Goal: Task Accomplishment & Management: Complete application form

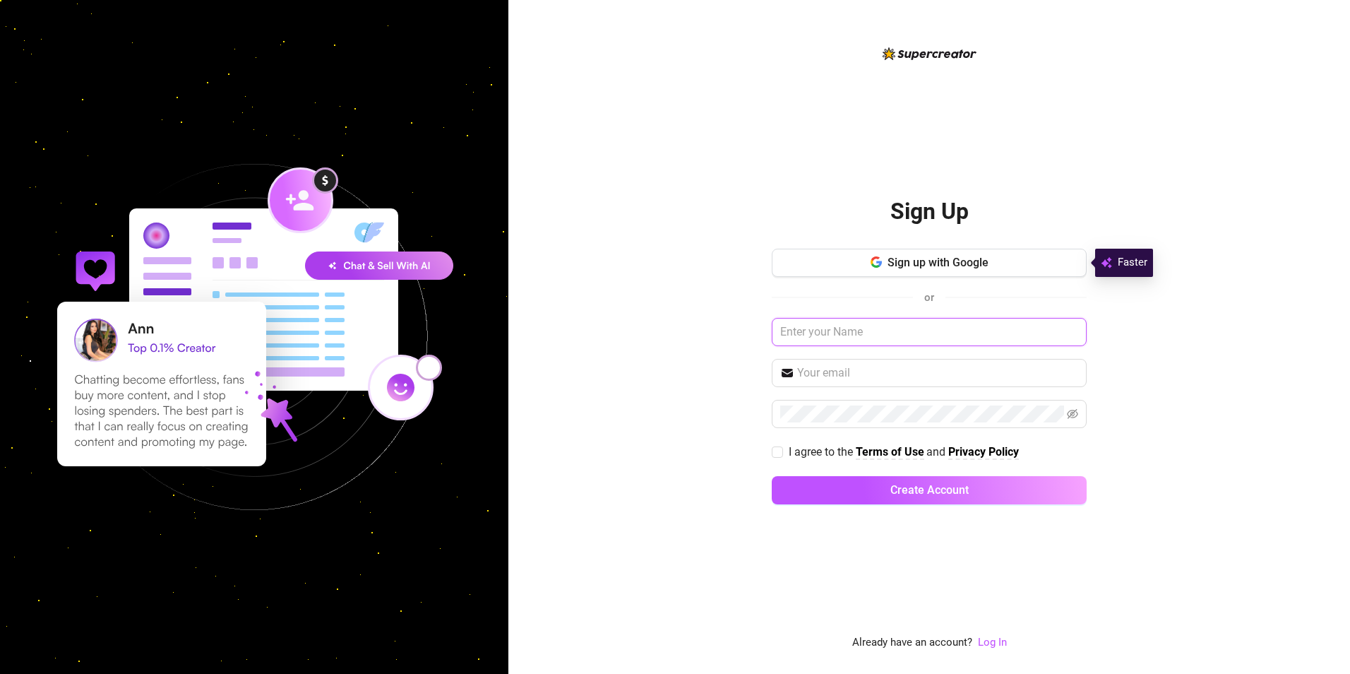
click at [831, 334] on input "text" at bounding box center [929, 332] width 315 height 28
paste input "juan@2ez4me.ink"
type input "juan@2ez4me.ink"
click at [806, 376] on input "text" at bounding box center [937, 372] width 281 height 17
click at [793, 326] on input "text" at bounding box center [929, 332] width 315 height 28
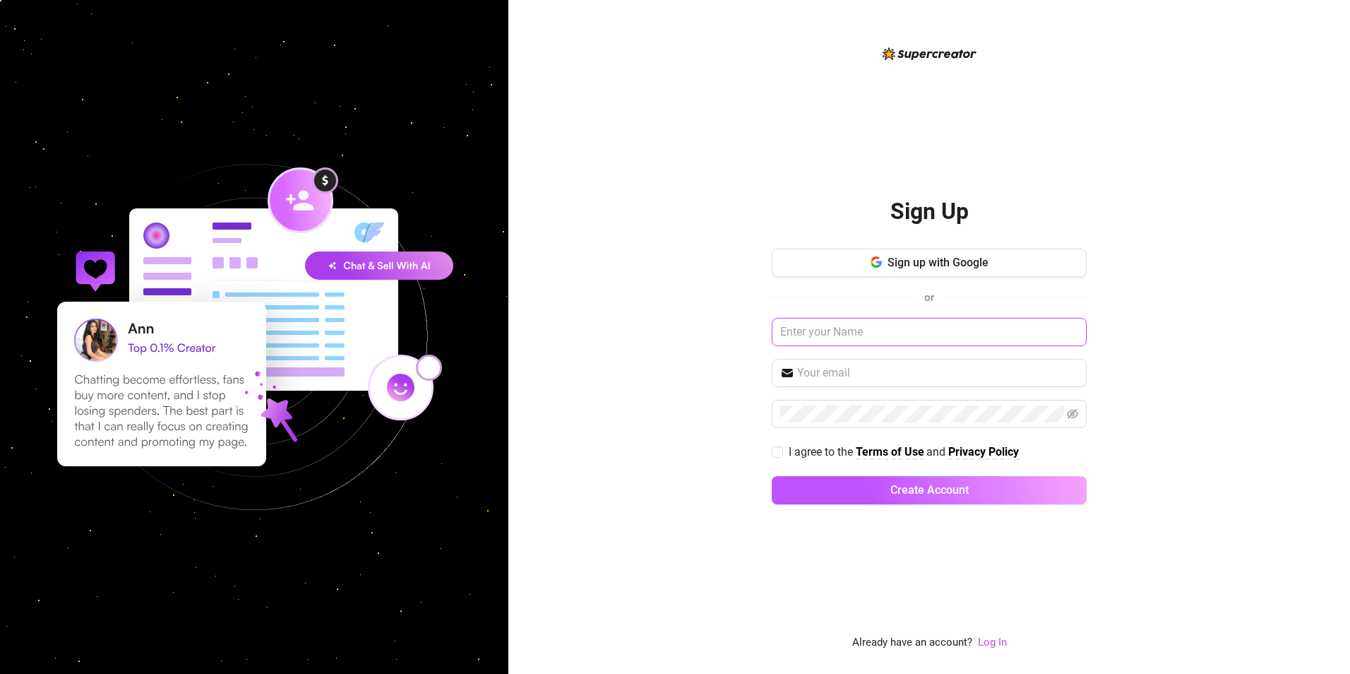
click at [828, 338] on input "text" at bounding box center [929, 332] width 315 height 28
paste input "juan@2ez4me.ink"
type input "juan@2ez4me.ink"
click at [869, 376] on input "text" at bounding box center [937, 372] width 281 height 17
paste input "juan@2ez4me.ink"
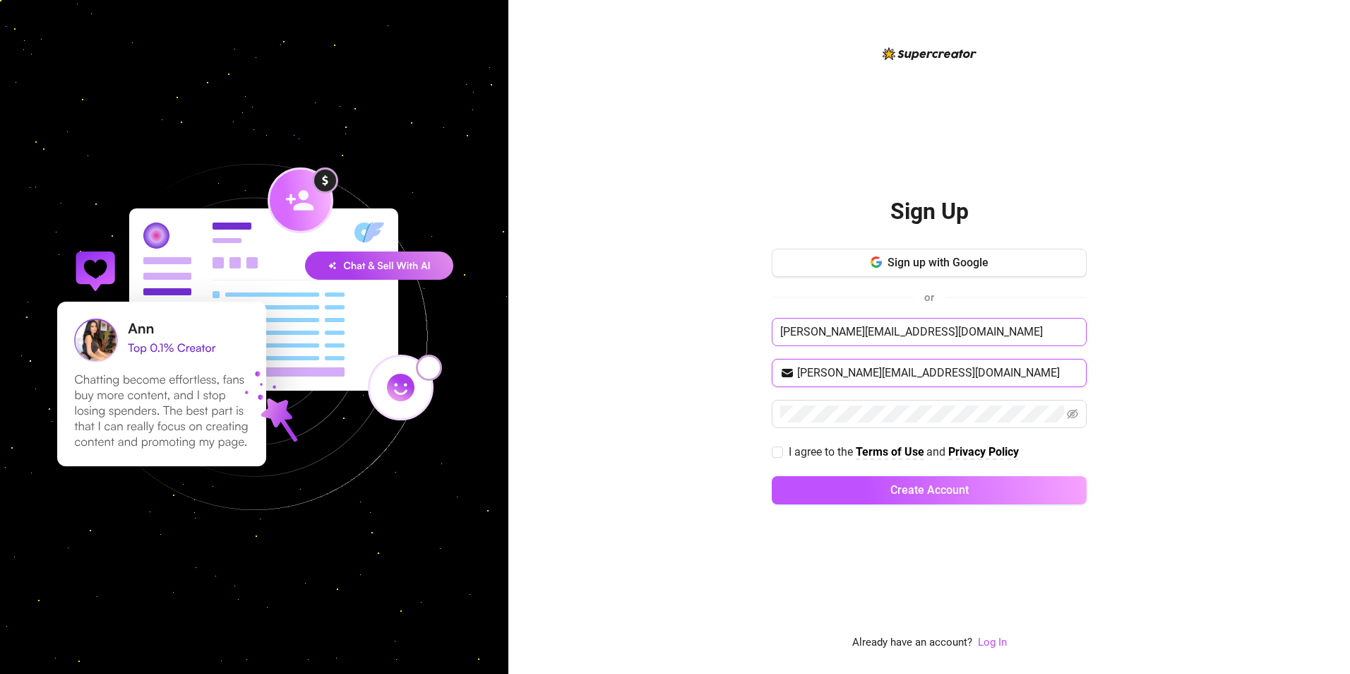
type input "juan@2ez4me.ink"
click at [909, 336] on input "juan@2ez4me.ink" at bounding box center [929, 332] width 315 height 28
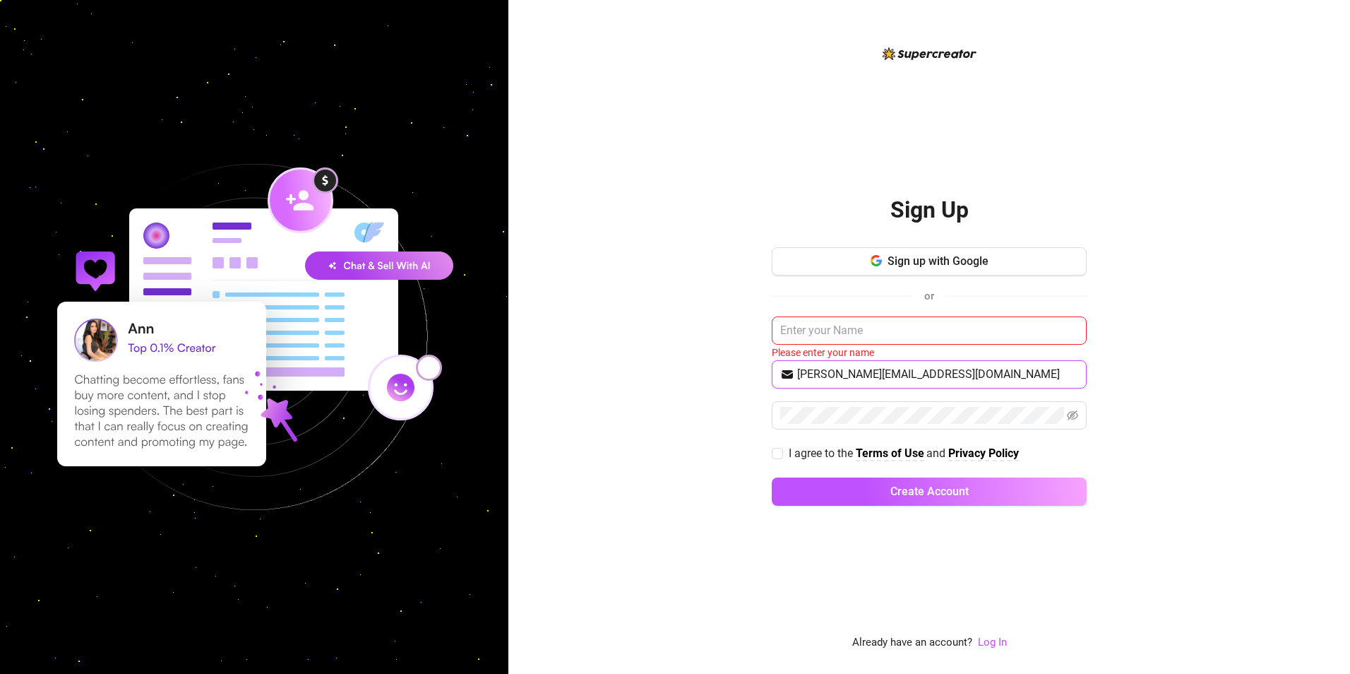
click at [916, 374] on input "juan@2ez4me.ink" at bounding box center [937, 374] width 281 height 17
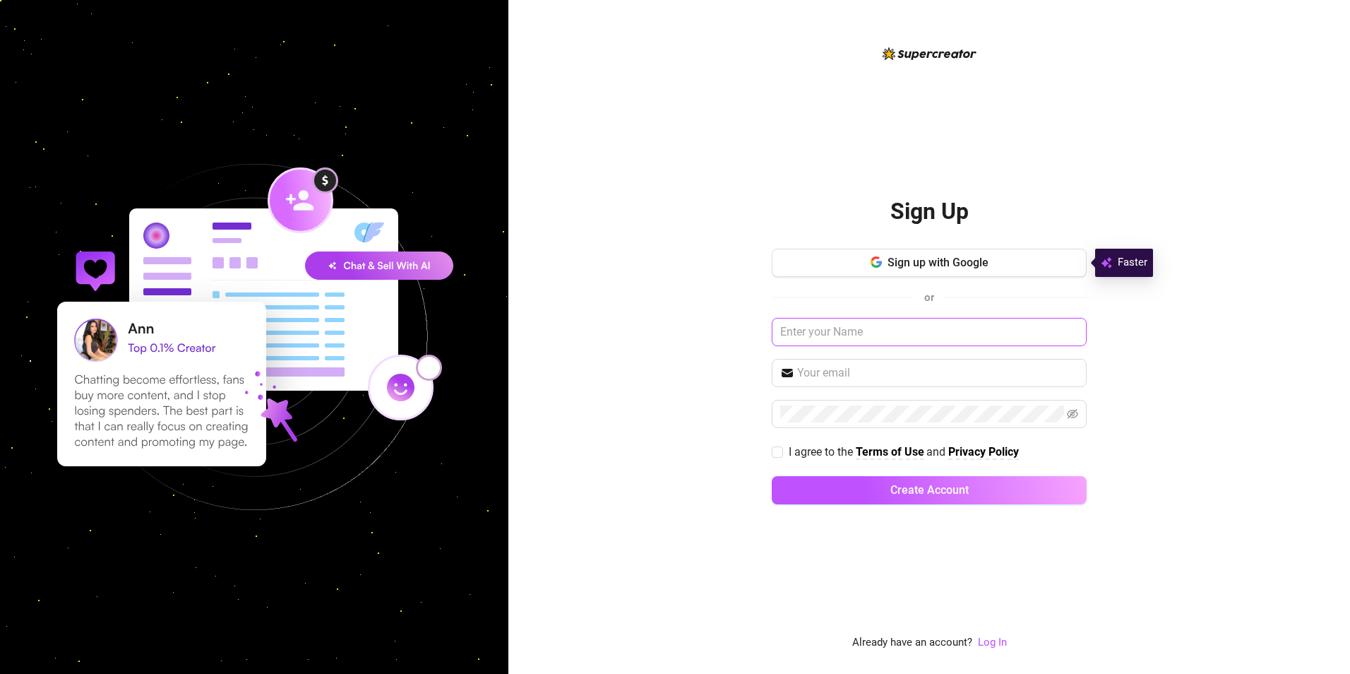
click at [777, 330] on input "text" at bounding box center [929, 332] width 315 height 28
click at [835, 371] on input "text" at bounding box center [937, 372] width 281 height 17
paste input "[PERSON_NAME][EMAIL_ADDRESS][DOMAIN_NAME]"
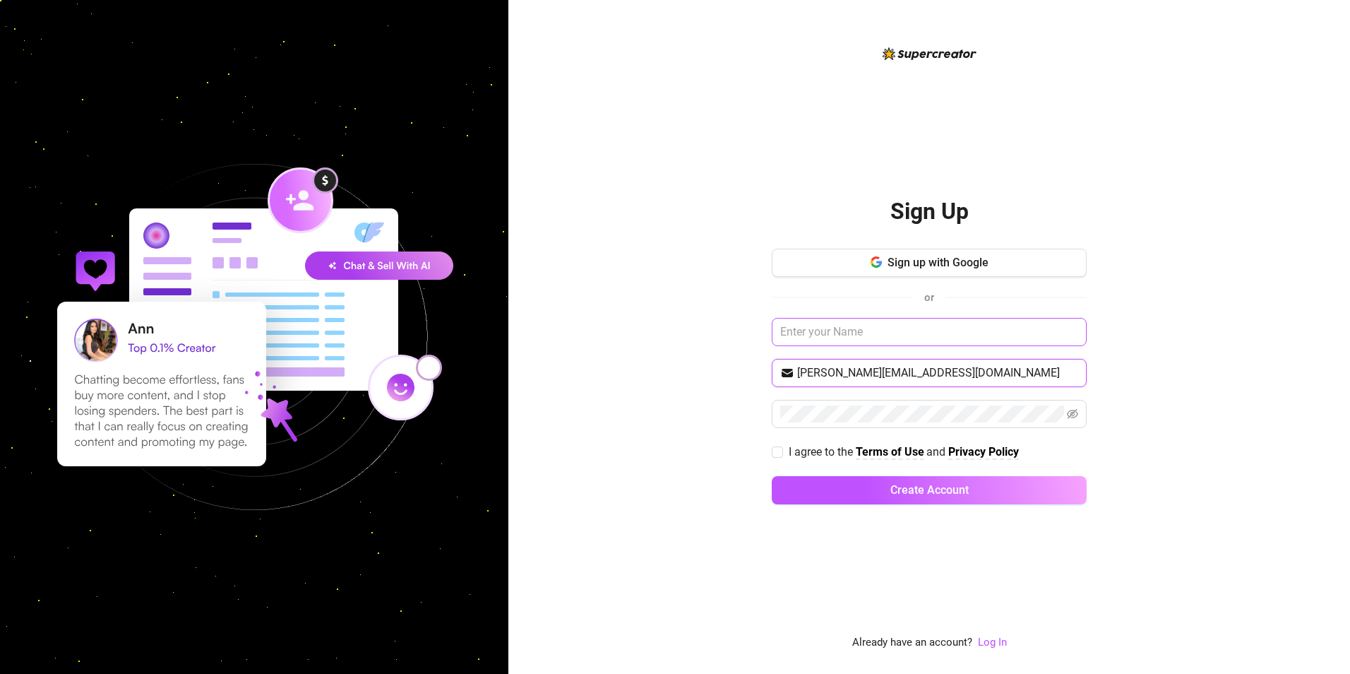
type input "[PERSON_NAME][EMAIL_ADDRESS][DOMAIN_NAME]"
click at [824, 333] on input "text" at bounding box center [929, 332] width 315 height 28
click at [793, 402] on span at bounding box center [929, 414] width 315 height 28
click at [989, 638] on link "Log In" at bounding box center [992, 642] width 29 height 13
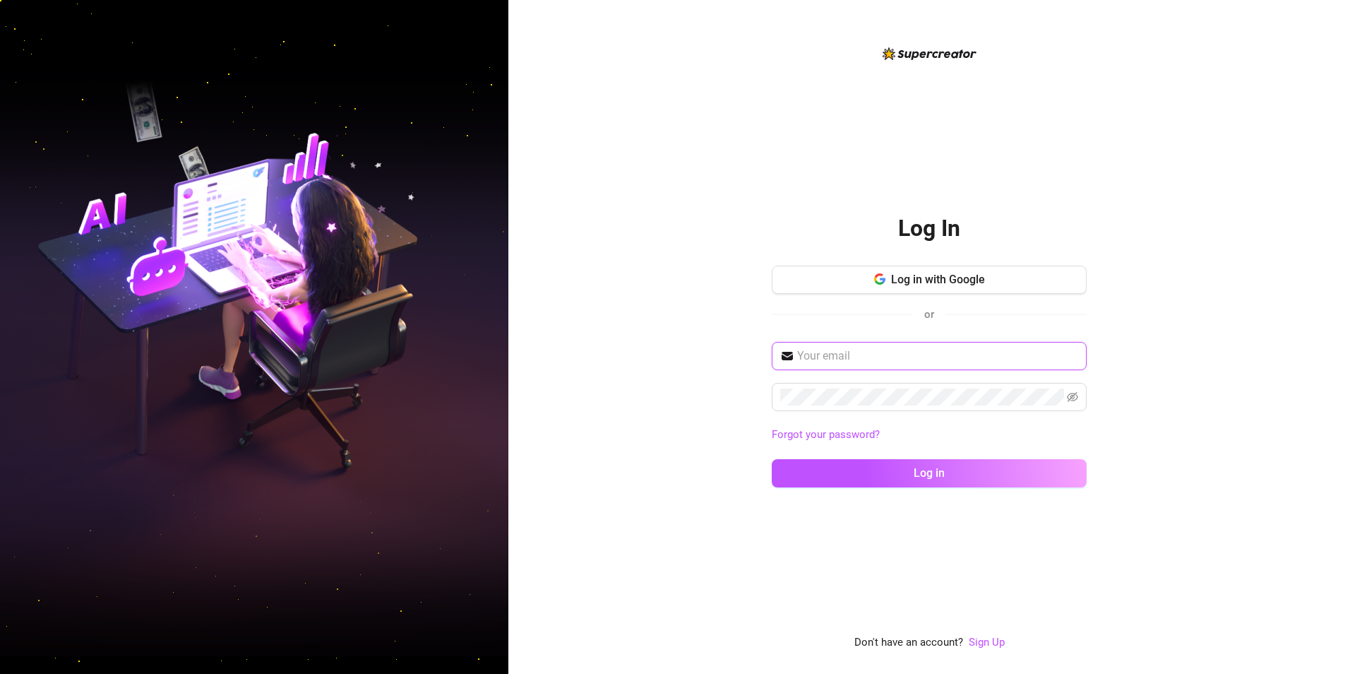
click at [840, 362] on input "text" at bounding box center [937, 355] width 281 height 17
type input "[PERSON_NAME][EMAIL_ADDRESS][DOMAIN_NAME]"
click at [679, 460] on div "Log In Log in with Google or juan@2ez4me.ink Forgot your password? Log in Don't…" at bounding box center [929, 337] width 842 height 674
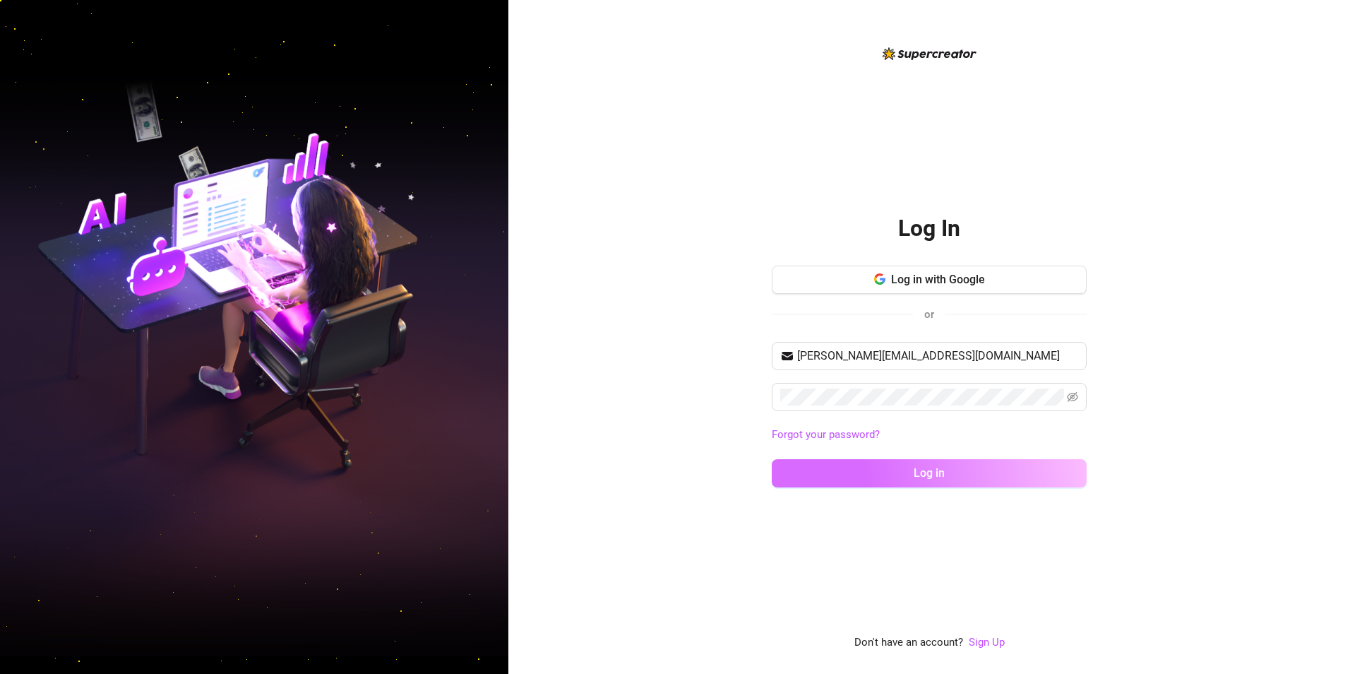
click at [823, 465] on button "Log in" at bounding box center [929, 473] width 315 height 28
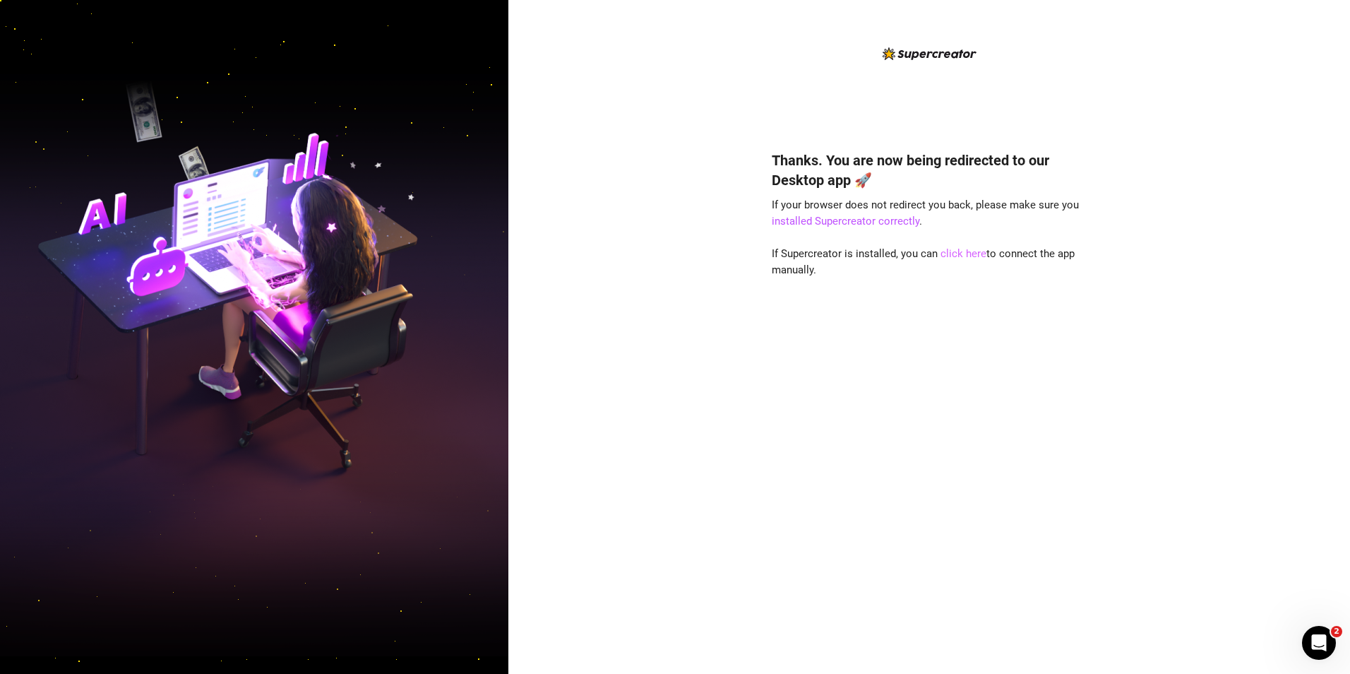
click at [967, 254] on link "click here" at bounding box center [964, 253] width 46 height 13
